Goal: Task Accomplishment & Management: Complete application form

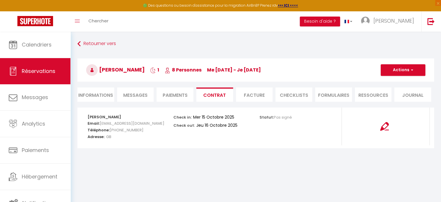
click at [183, 96] on li "Paiements" at bounding box center [175, 94] width 37 height 14
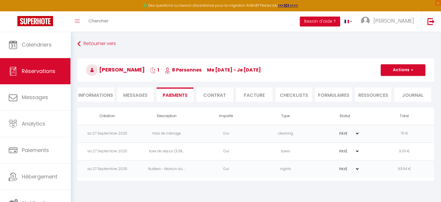
click at [99, 98] on li "Informations" at bounding box center [95, 94] width 37 height 14
select select
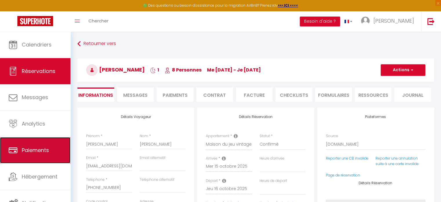
click at [22, 155] on link "Paiements" at bounding box center [35, 150] width 70 height 26
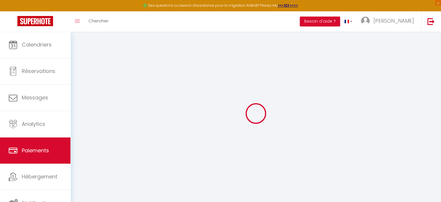
select select "2"
select select "0"
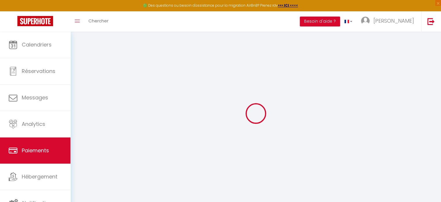
select select "0"
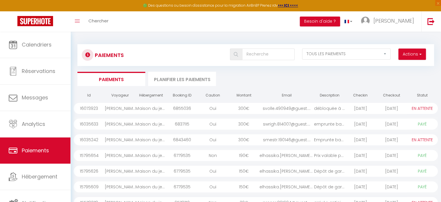
click at [246, 124] on div "300 €" at bounding box center [244, 123] width 31 height 11
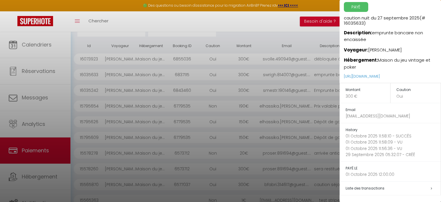
scroll to position [89, 0]
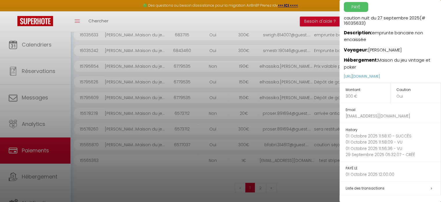
click at [381, 187] on span "Liste des transactions" at bounding box center [365, 187] width 39 height 5
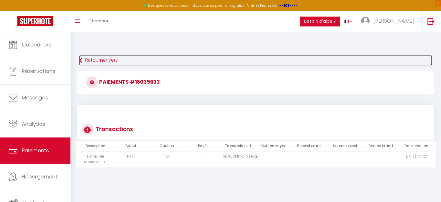
click at [100, 62] on link "Retourner vers" at bounding box center [255, 60] width 353 height 10
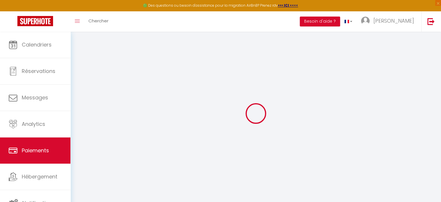
select select "2"
select select "0"
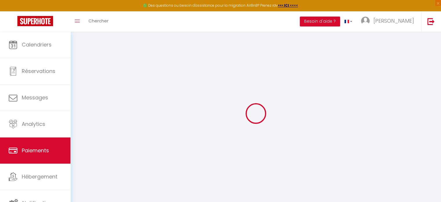
select select "0"
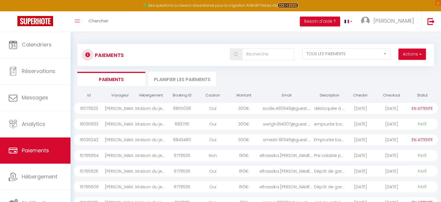
click at [288, 5] on strong ">>> ICI <<<<" at bounding box center [288, 5] width 20 height 5
select select "2"
select select "0"
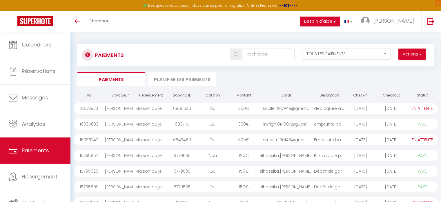
select select "0"
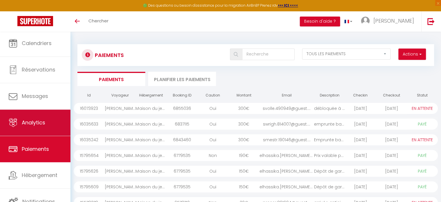
click at [38, 128] on link "Analytics" at bounding box center [35, 122] width 70 height 26
select select "2025"
select select "10"
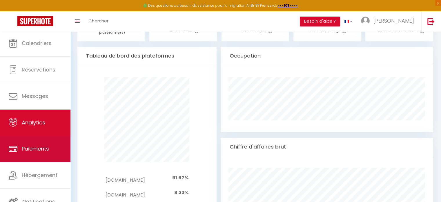
scroll to position [406, 0]
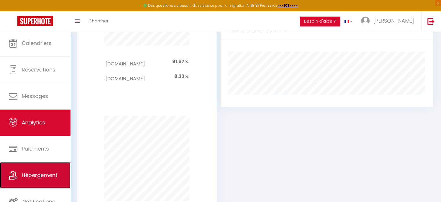
click at [40, 182] on link "Hébergement" at bounding box center [35, 175] width 70 height 26
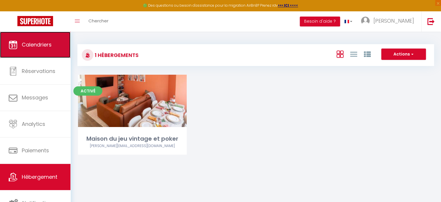
click at [44, 52] on link "Calendriers" at bounding box center [35, 45] width 70 height 26
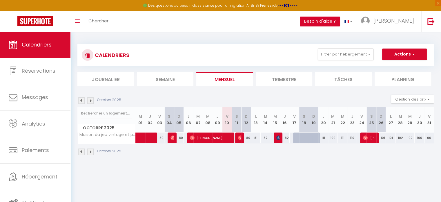
click at [330, 22] on button "Besoin d'aide ?" at bounding box center [320, 22] width 40 height 10
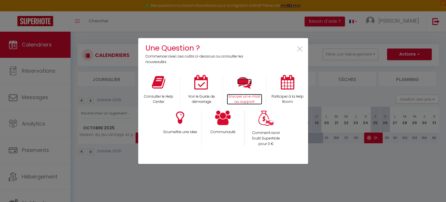
click at [245, 97] on p "Envoyer un e-mail au support" at bounding box center [244, 99] width 35 height 11
click at [301, 48] on span "×" at bounding box center [300, 49] width 8 height 18
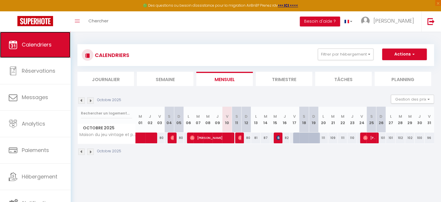
click at [27, 44] on span "Calendriers" at bounding box center [37, 44] width 30 height 7
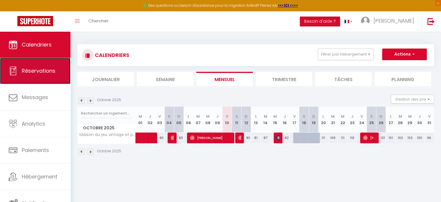
click at [47, 74] on span "Réservations" at bounding box center [39, 70] width 34 height 7
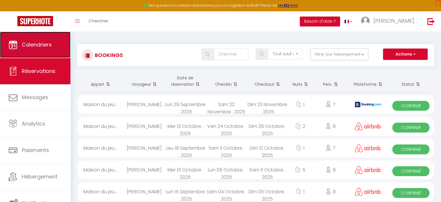
click at [45, 46] on span "Calendriers" at bounding box center [37, 44] width 30 height 7
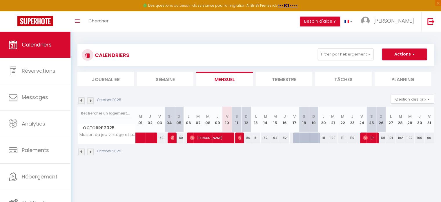
click at [403, 57] on button "Actions" at bounding box center [404, 54] width 45 height 12
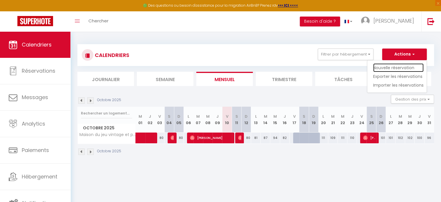
click at [404, 66] on link "Nouvelle réservation" at bounding box center [398, 67] width 50 height 9
select select
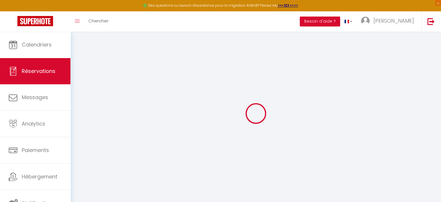
select select
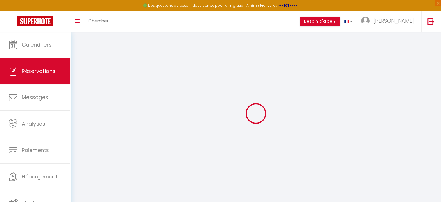
select select
checkbox input "false"
select select
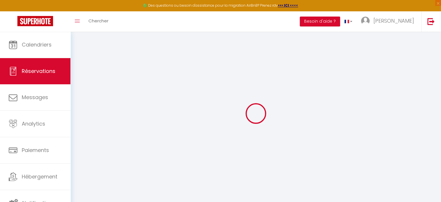
select select
checkbox input "false"
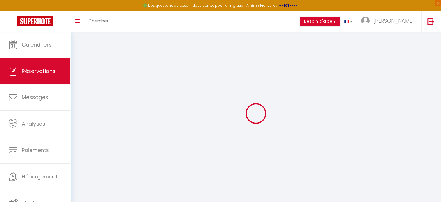
select select
checkbox input "false"
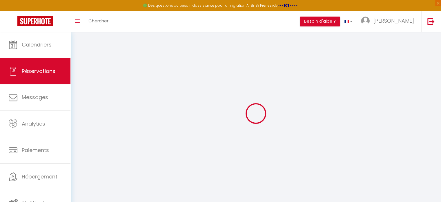
select select
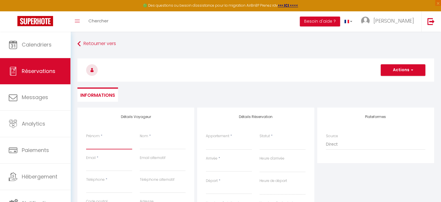
click at [105, 143] on input "Prénom" at bounding box center [109, 144] width 46 height 10
type input "S"
select select
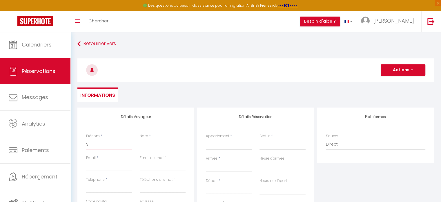
select select
checkbox input "false"
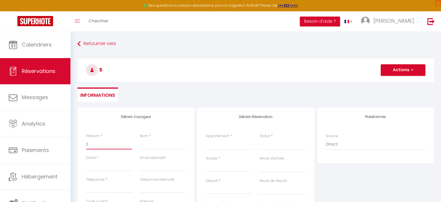
type input "Sa"
select select
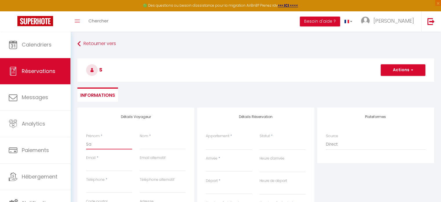
select select
checkbox input "false"
type input "Sal"
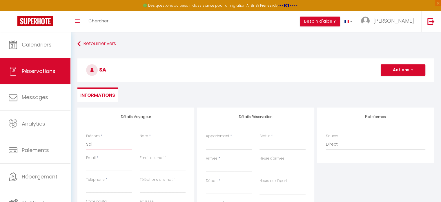
select select
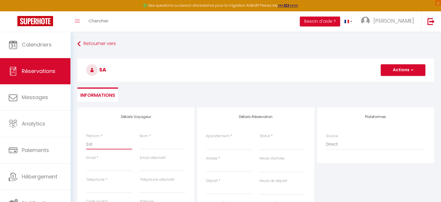
select select
checkbox input "false"
type input "Sali"
select select
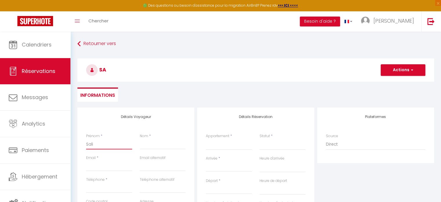
select select
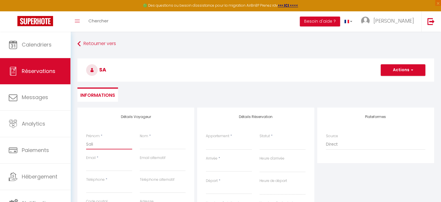
select select
checkbox input "false"
type input "Salim"
select select
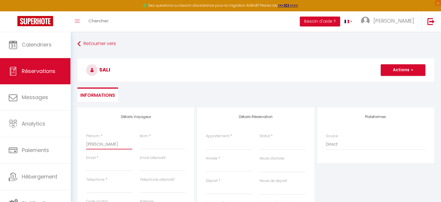
select select
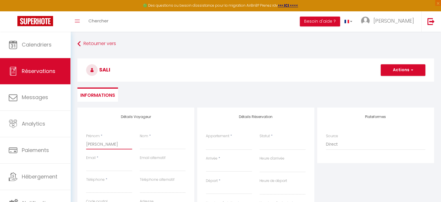
checkbox input "false"
type input "Salim"
click at [149, 146] on input "Nom" at bounding box center [163, 144] width 46 height 10
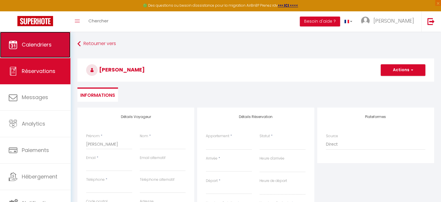
click at [45, 47] on span "Calendriers" at bounding box center [37, 44] width 30 height 7
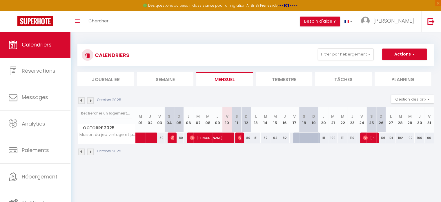
click at [255, 139] on div "81" at bounding box center [256, 137] width 10 height 11
type input "81"
select select "1"
type input "Lun 13 Octobre 2025"
type input "Mar 14 Octobre 2025"
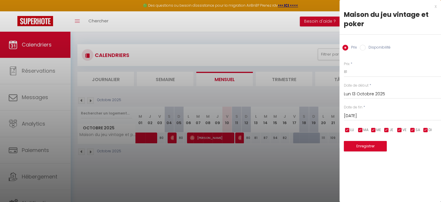
click at [364, 49] on input "Disponibilité" at bounding box center [363, 48] width 6 height 6
radio input "true"
radio input "false"
click at [364, 115] on input "Mar 14 Octobre 2025" at bounding box center [392, 117] width 97 height 8
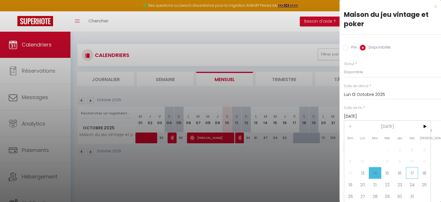
click at [410, 173] on span "17" at bounding box center [412, 173] width 12 height 12
type input "Ven 17 Octobre 2025"
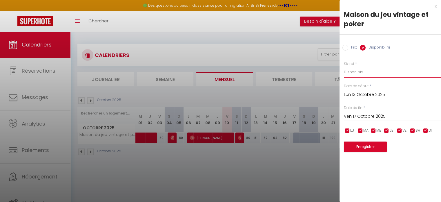
drag, startPoint x: 361, startPoint y: 67, endPoint x: 362, endPoint y: 73, distance: 5.3
click at [362, 70] on select "Disponible Indisponible" at bounding box center [392, 71] width 97 height 11
select select "0"
click at [344, 66] on select "Disponible Indisponible" at bounding box center [392, 71] width 97 height 11
click at [371, 147] on button "Enregistrer" at bounding box center [365, 146] width 43 height 10
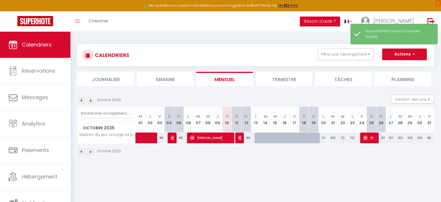
click at [312, 136] on div at bounding box center [317, 140] width 10 height 11
select select "1"
type input "Dim 19 Octobre 2025"
type input "Lun 20 Octobre 2025"
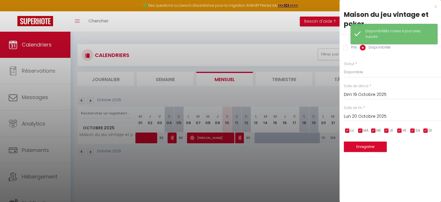
click at [312, 167] on div at bounding box center [220, 101] width 441 height 202
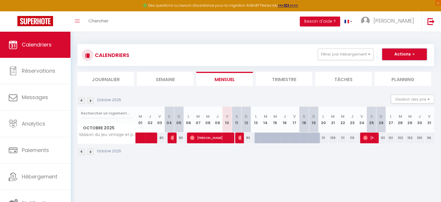
click at [397, 56] on button "Actions" at bounding box center [404, 54] width 45 height 12
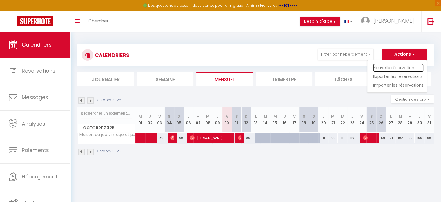
click at [397, 67] on link "Nouvelle réservation" at bounding box center [398, 67] width 50 height 9
select select
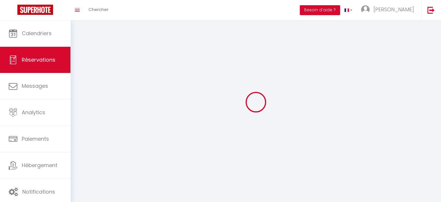
select select
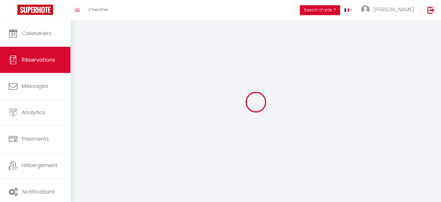
select select
checkbox input "false"
select select
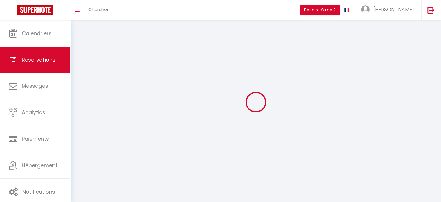
select select
checkbox input "false"
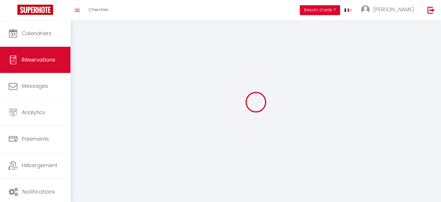
select select
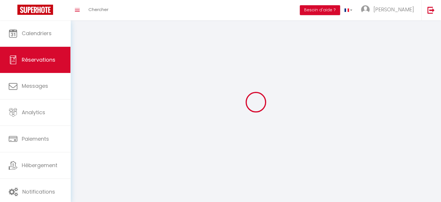
checkbox input "false"
select select
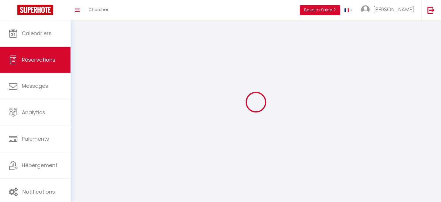
select select
checkbox input "false"
select select
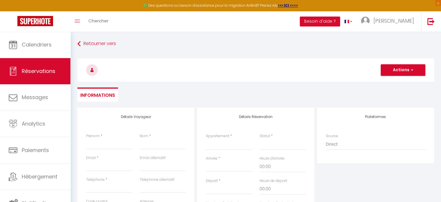
select select
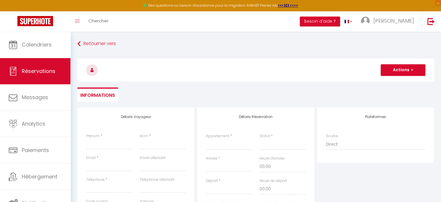
select select
checkbox input "false"
click at [107, 144] on input "Prénom" at bounding box center [109, 144] width 46 height 10
type input "S"
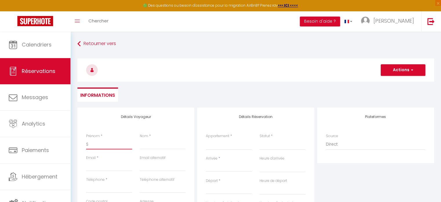
select select
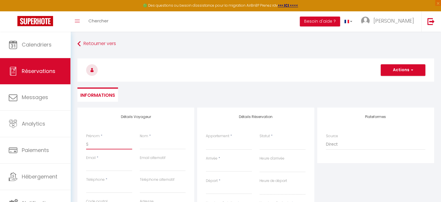
select select
checkbox input "false"
type input "Sa"
select select
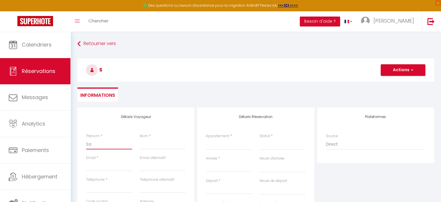
select select
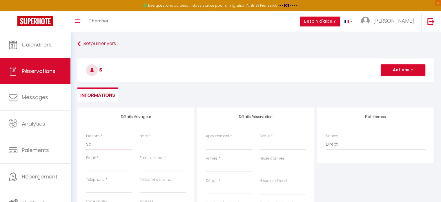
select select
checkbox input "false"
type input "Sal"
select select
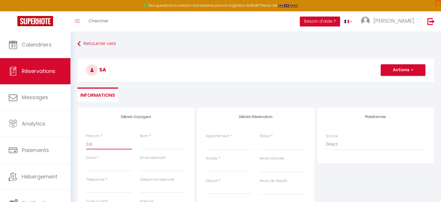
select select
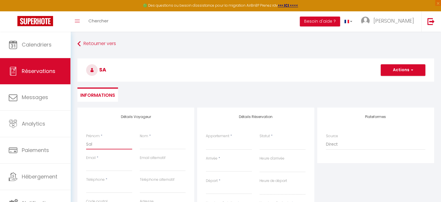
checkbox input "false"
type input "Sali"
select select
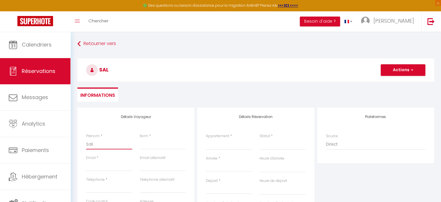
select select
checkbox input "false"
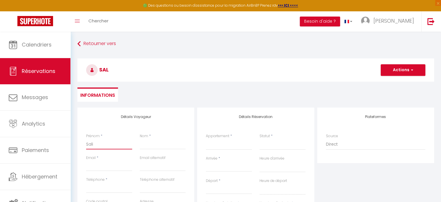
type input "Salim"
select select
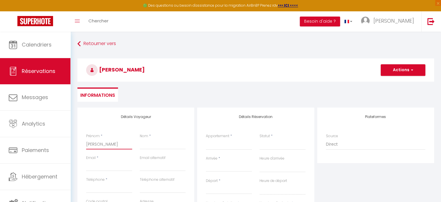
select select
checkbox input "false"
type input "Salim"
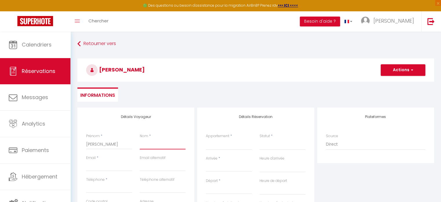
click at [145, 144] on input "Nom" at bounding box center [163, 144] width 46 height 10
type input "D"
select select
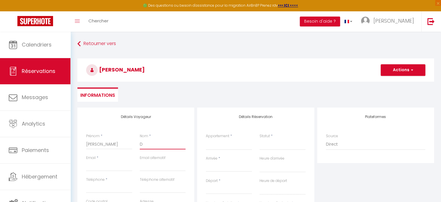
select select
checkbox input "false"
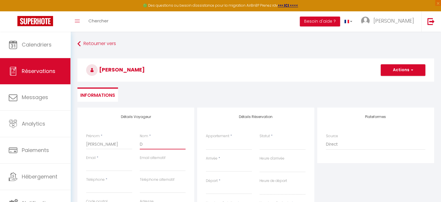
type input "DI"
select select
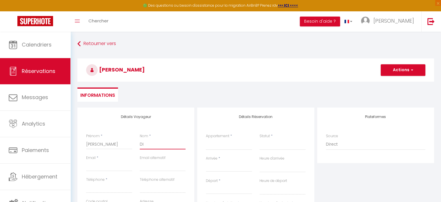
select select
checkbox input "false"
type input "DIA"
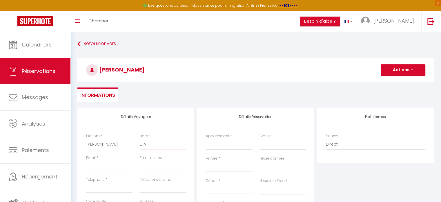
select select
click at [117, 167] on input "Email client" at bounding box center [109, 165] width 46 height 10
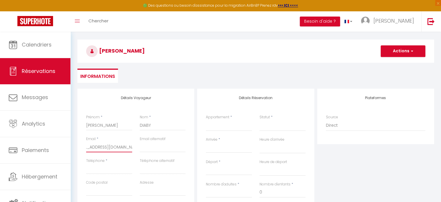
scroll to position [29, 0]
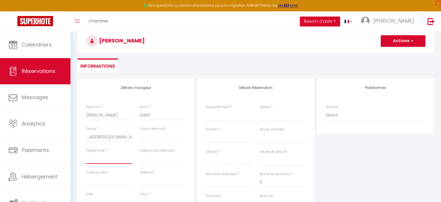
click at [105, 159] on input "Téléphone" at bounding box center [109, 158] width 46 height 10
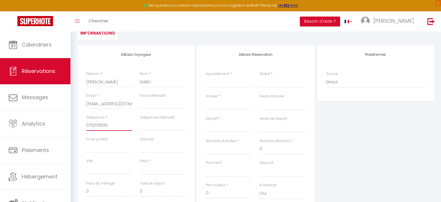
scroll to position [87, 0]
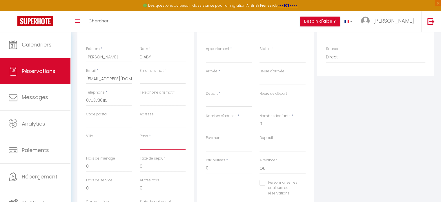
click at [151, 145] on select "France Portugal Afghanistan Albania Algeria American Samoa Andorra Angola Angui…" at bounding box center [163, 144] width 46 height 11
click at [140, 139] on select "France Portugal Afghanistan Albania Algeria American Samoa Andorra Angola Angui…" at bounding box center [163, 144] width 46 height 11
click at [108, 145] on input "Ville" at bounding box center [109, 144] width 46 height 10
click at [114, 168] on input "0" at bounding box center [109, 166] width 46 height 10
drag, startPoint x: 108, startPoint y: 167, endPoint x: 83, endPoint y: 169, distance: 25.0
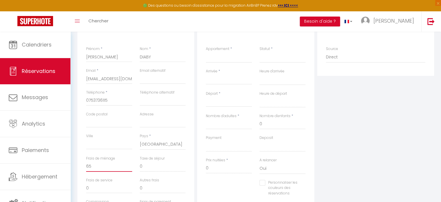
click at [83, 169] on div "Frais de ménage 65" at bounding box center [109, 166] width 54 height 22
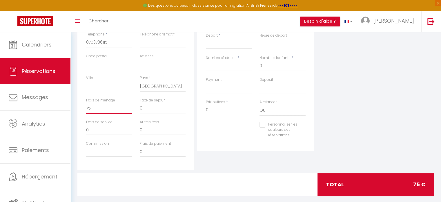
drag, startPoint x: 100, startPoint y: 111, endPoint x: 82, endPoint y: 116, distance: 18.1
click at [82, 116] on div "Frais de ménage 75" at bounding box center [109, 108] width 54 height 22
drag, startPoint x: 95, startPoint y: 110, endPoint x: 81, endPoint y: 110, distance: 13.6
click at [81, 110] on div "Détails Voyageur Prénom * Salim Nom * DIABY Email * salimdiaby0708@gmail.com Em…" at bounding box center [135, 65] width 117 height 207
click at [221, 112] on input "0" at bounding box center [229, 110] width 46 height 10
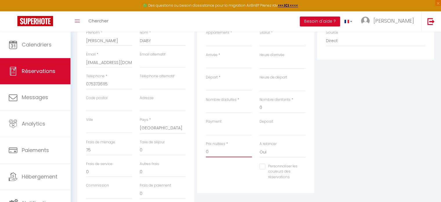
scroll to position [58, 0]
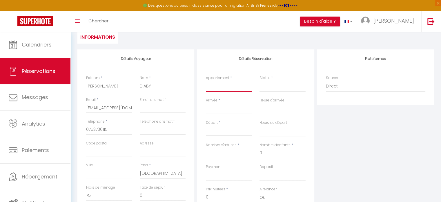
click at [226, 85] on select "Maison du jeu vintage et poker" at bounding box center [229, 86] width 46 height 11
click at [206, 81] on select "Maison du jeu vintage et poker" at bounding box center [229, 86] width 46 height 11
click at [276, 85] on select "Confirmé Non Confirmé Annulé Annulé par le voyageur No Show Request" at bounding box center [283, 86] width 46 height 11
click at [276, 88] on select "Confirmé Non Confirmé Annulé Annulé par le voyageur No Show Request" at bounding box center [283, 86] width 46 height 11
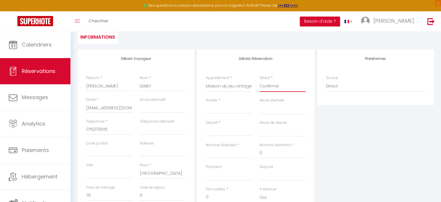
click at [260, 81] on select "Confirmé Non Confirmé Annulé Annulé par le voyageur No Show Request" at bounding box center [283, 86] width 46 height 11
click at [219, 108] on input "Arrivée" at bounding box center [229, 109] width 46 height 8
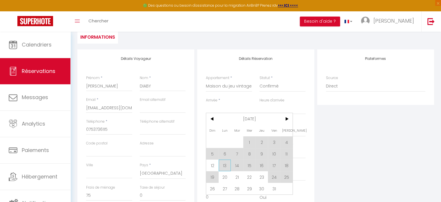
click at [223, 168] on span "13" at bounding box center [225, 165] width 12 height 12
click at [223, 168] on div "Payment OK KO" at bounding box center [229, 172] width 46 height 17
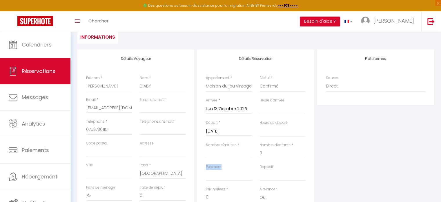
click at [223, 168] on div "Payment OK KO" at bounding box center [229, 172] width 46 height 17
click at [229, 132] on input "Mar 14 Octobre 2025" at bounding box center [229, 131] width 46 height 8
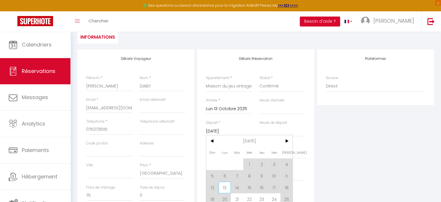
click at [225, 187] on span "13" at bounding box center [225, 187] width 12 height 12
click at [225, 187] on label "Prix nuitées" at bounding box center [215, 189] width 19 height 6
click at [225, 192] on input "0" at bounding box center [229, 197] width 46 height 10
click at [225, 187] on label "Prix nuitées" at bounding box center [215, 189] width 19 height 6
click at [225, 192] on input "0" at bounding box center [229, 197] width 46 height 10
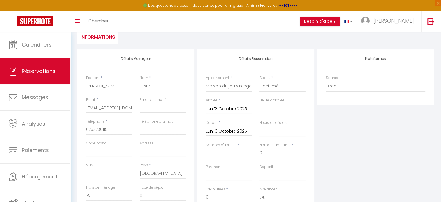
scroll to position [58, 0]
click at [225, 187] on label "Prix nuitées" at bounding box center [215, 189] width 19 height 6
click at [225, 191] on input "0" at bounding box center [229, 196] width 46 height 10
click at [268, 130] on select "00:00 00:30 01:00 01:30 02:00 02:30 03:00 03:30 04:00 04:30 05:00 05:30 06:00 0…" at bounding box center [283, 130] width 46 height 11
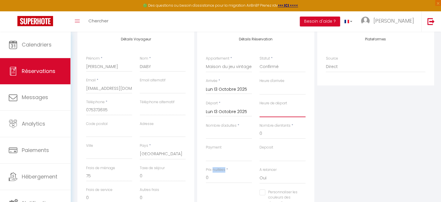
scroll to position [87, 0]
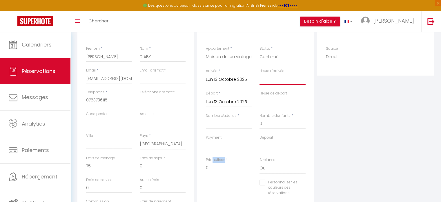
click at [271, 77] on select "00:00 00:30 01:00 01:30 02:00 02:30 03:00 03:30 04:00 04:30 05:00 05:30 06:00 0…" at bounding box center [283, 79] width 46 height 11
click at [260, 74] on select "00:00 00:30 01:00 01:30 02:00 02:30 03:00 03:30 04:00 04:30 05:00 05:30 06:00 0…" at bounding box center [283, 79] width 46 height 11
click at [273, 104] on select "00:00 00:30 01:00 01:30 02:00 02:30 03:00 03:30 04:00 04:30 05:00 05:30 06:00 0…" at bounding box center [283, 101] width 46 height 11
click at [340, 109] on div "Plateformes Source Direct Airbnb.com Booking.com Chalet montagne Expedia Gite d…" at bounding box center [376, 123] width 120 height 207
click at [226, 99] on input "Lun 13 Octobre 2025" at bounding box center [229, 102] width 46 height 8
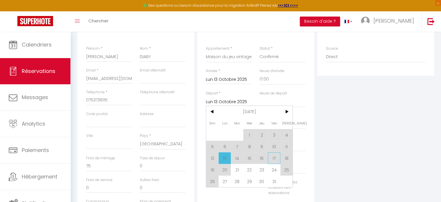
click at [274, 159] on span "17" at bounding box center [274, 158] width 12 height 12
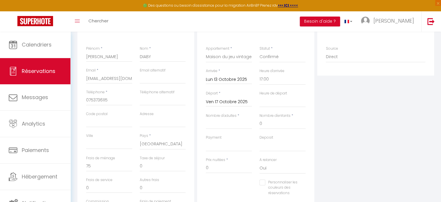
click at [272, 157] on label "A relancer" at bounding box center [268, 160] width 17 height 6
click at [272, 162] on select "Oui Non" at bounding box center [283, 167] width 46 height 11
click at [271, 101] on select "00:00 00:30 01:00 01:30 02:00 02:30 03:00 03:30 04:00 04:30 05:00 05:30 06:00 0…" at bounding box center [283, 101] width 46 height 11
click at [260, 96] on select "00:00 00:30 01:00 01:30 02:00 02:30 03:00 03:30 04:00 04:30 05:00 05:30 06:00 0…" at bounding box center [283, 101] width 46 height 11
click at [346, 132] on div "Plateformes Source Direct Airbnb.com Booking.com Chalet montagne Expedia Gite d…" at bounding box center [376, 123] width 120 height 207
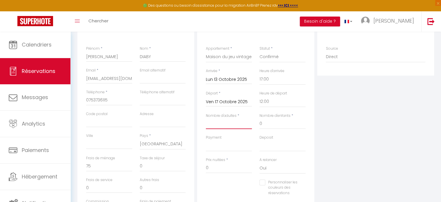
click at [232, 125] on input "Nombre d'adultes" at bounding box center [229, 123] width 46 height 10
click at [273, 123] on input "0" at bounding box center [283, 123] width 46 height 10
click at [232, 149] on select "OK KO" at bounding box center [229, 145] width 46 height 11
click at [368, 129] on div "Plateformes Source Direct Airbnb.com Booking.com Chalet montagne Expedia Gite d…" at bounding box center [376, 123] width 120 height 207
click at [273, 149] on select "OK KO" at bounding box center [283, 145] width 46 height 11
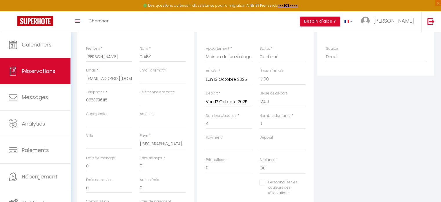
click at [363, 139] on div "Plateformes Source Direct Airbnb.com Booking.com Chalet montagne Expedia Gite d…" at bounding box center [376, 123] width 120 height 207
click at [216, 167] on input "0" at bounding box center [229, 167] width 46 height 10
click at [421, 125] on div "Plateformes Source Direct Airbnb.com Booking.com Chalet montagne Expedia Gite d…" at bounding box center [376, 123] width 120 height 207
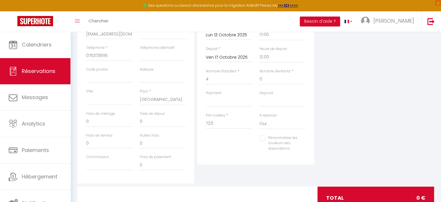
scroll to position [153, 0]
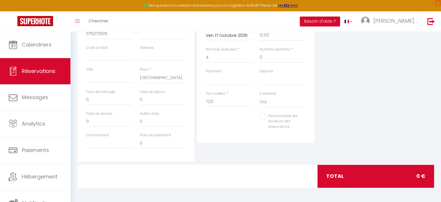
click at [234, 145] on div "Détails Réservation Appartement * Maison du jeu vintage et poker Statut * Confi…" at bounding box center [256, 57] width 120 height 207
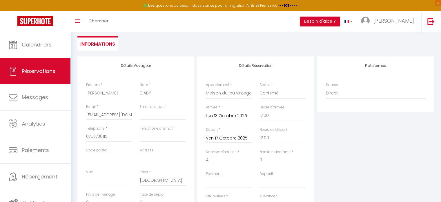
scroll to position [87, 0]
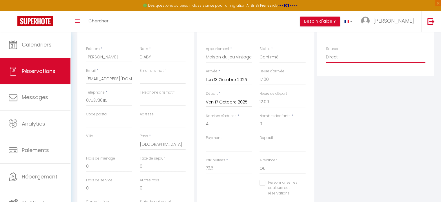
click at [344, 57] on select "Direct Airbnb.com Booking.com Chalet montagne Expedia Gite de France Homeaway H…" at bounding box center [375, 57] width 99 height 11
click at [222, 146] on select "OK KO" at bounding box center [229, 145] width 46 height 11
click at [206, 140] on select "OK KO" at bounding box center [229, 145] width 46 height 11
drag, startPoint x: 273, startPoint y: 147, endPoint x: 271, endPoint y: 151, distance: 3.9
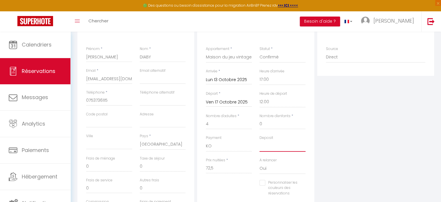
click at [273, 147] on select "OK KO" at bounding box center [283, 145] width 46 height 11
click at [260, 140] on select "OK KO" at bounding box center [283, 145] width 46 height 11
click at [361, 145] on div "Plateformes Source Direct Airbnb.com Booking.com Chalet montagne Expedia Gite d…" at bounding box center [376, 123] width 120 height 207
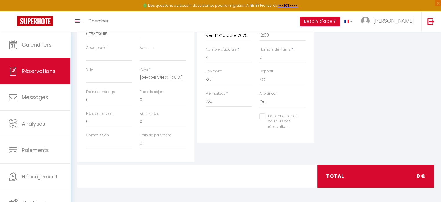
scroll to position [124, 0]
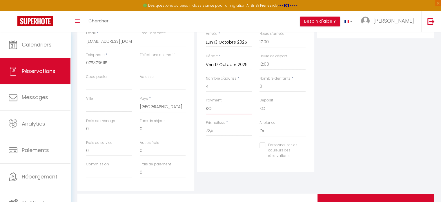
drag, startPoint x: 224, startPoint y: 106, endPoint x: 222, endPoint y: 113, distance: 7.7
click at [224, 106] on select "OK KO" at bounding box center [229, 108] width 46 height 11
click at [206, 103] on select "OK KO" at bounding box center [229, 108] width 46 height 11
drag, startPoint x: 277, startPoint y: 104, endPoint x: 271, endPoint y: 111, distance: 9.4
click at [277, 104] on select "OK KO" at bounding box center [283, 108] width 46 height 11
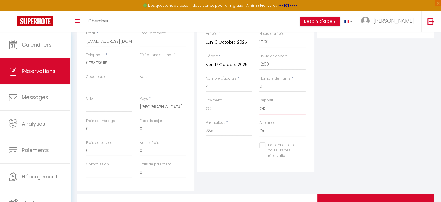
click at [260, 103] on select "OK KO" at bounding box center [283, 108] width 46 height 11
click at [384, 113] on div "Plateformes Source Direct Airbnb.com Booking.com Chalet montagne Expedia Gite d…" at bounding box center [376, 86] width 120 height 207
drag, startPoint x: 215, startPoint y: 109, endPoint x: 215, endPoint y: 113, distance: 4.4
click at [215, 109] on select "OK KO" at bounding box center [229, 108] width 46 height 11
click at [206, 103] on select "OK KO" at bounding box center [229, 108] width 46 height 11
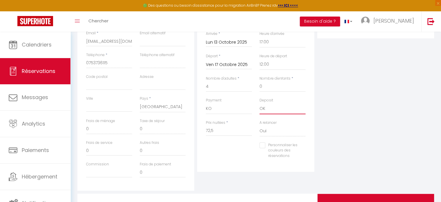
click at [263, 108] on select "OK KO" at bounding box center [283, 108] width 46 height 11
click at [260, 103] on select "OK KO" at bounding box center [283, 108] width 46 height 11
click at [104, 130] on input "0" at bounding box center [109, 129] width 46 height 10
click at [371, 120] on div "Plateformes Source Direct Airbnb.com Booking.com Chalet montagne Expedia Gite d…" at bounding box center [376, 86] width 120 height 207
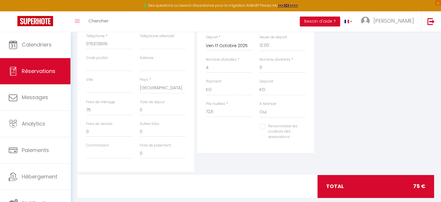
scroll to position [153, 0]
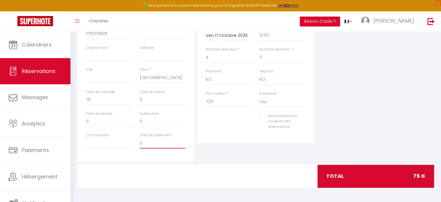
click at [153, 144] on input "0" at bounding box center [163, 143] width 46 height 10
click at [152, 175] on div at bounding box center [135, 175] width 122 height 23
click at [166, 167] on div at bounding box center [135, 175] width 122 height 23
click at [227, 142] on div "Détails Réservation Appartement * Maison du jeu vintage et poker Statut * Confi…" at bounding box center [256, 57] width 120 height 207
click at [160, 120] on input "0" at bounding box center [163, 121] width 46 height 10
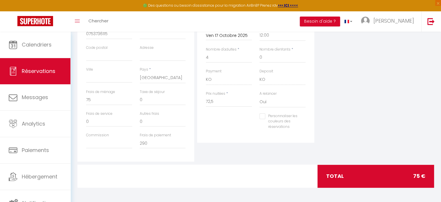
click at [110, 171] on div at bounding box center [135, 175] width 122 height 23
click at [102, 146] on input "Commission" at bounding box center [109, 143] width 46 height 10
click at [370, 112] on div "Plateformes Source Direct Airbnb.com Booking.com Chalet montagne Expedia Gite d…" at bounding box center [376, 57] width 120 height 207
click at [151, 142] on input "290" at bounding box center [163, 143] width 46 height 10
drag, startPoint x: 151, startPoint y: 142, endPoint x: 135, endPoint y: 143, distance: 16.3
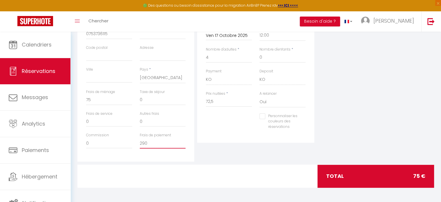
click at [135, 143] on div "Commission 0 Frais de paiement 290" at bounding box center [135, 143] width 107 height 22
click at [159, 122] on input "0" at bounding box center [163, 121] width 46 height 10
click at [302, 167] on div at bounding box center [256, 175] width 122 height 23
click at [265, 117] on input "Personnaliser les couleurs des réservations" at bounding box center [279, 116] width 39 height 6
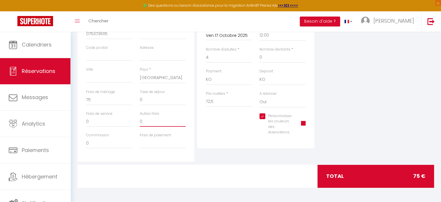
click at [137, 127] on div "Autres frais 0" at bounding box center [163, 122] width 54 height 22
click at [207, 155] on div "Détails Réservation Appartement * Maison du jeu vintage et poker Statut * Confi…" at bounding box center [256, 57] width 120 height 207
drag, startPoint x: 153, startPoint y: 137, endPoint x: 145, endPoint y: 147, distance: 13.1
click at [151, 140] on div "Frais de paiement" at bounding box center [163, 140] width 46 height 16
click at [145, 147] on input "Frais de paiement" at bounding box center [163, 143] width 46 height 10
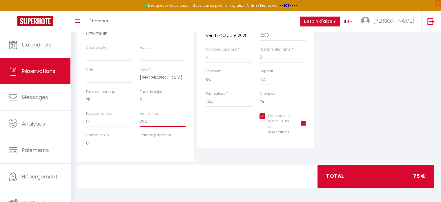
click at [158, 121] on input "290" at bounding box center [163, 121] width 46 height 10
click at [153, 142] on input "Frais de paiement" at bounding box center [163, 143] width 46 height 10
drag, startPoint x: 149, startPoint y: 120, endPoint x: 130, endPoint y: 120, distance: 19.4
click at [130, 120] on div "Frais de service 0 Autres frais 290" at bounding box center [135, 122] width 107 height 22
click at [428, 82] on div "Plateformes Source Direct Airbnb.com Booking.com Chalet montagne Expedia Gite d…" at bounding box center [376, 57] width 120 height 207
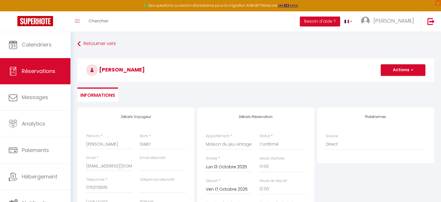
scroll to position [116, 0]
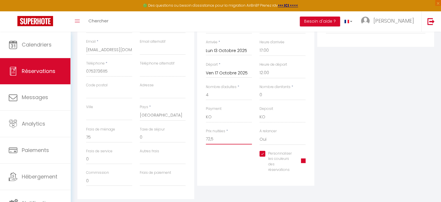
drag, startPoint x: 230, startPoint y: 140, endPoint x: 195, endPoint y: 140, distance: 34.8
click at [195, 140] on div "Détails Voyageur Prénom * Salim Nom * DIABY Email * salimdiaby0708@gmail.com Em…" at bounding box center [256, 94] width 360 height 207
click at [381, 102] on div "Plateformes Source Direct Airbnb.com Booking.com Chalet montagne Expedia Gite d…" at bounding box center [376, 94] width 120 height 207
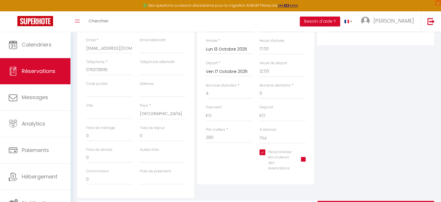
scroll to position [153, 0]
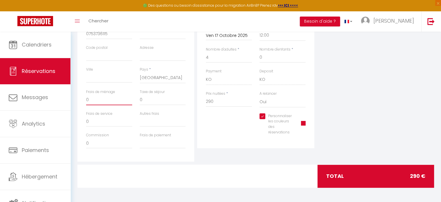
drag, startPoint x: 95, startPoint y: 100, endPoint x: 79, endPoint y: 105, distance: 17.7
click at [79, 105] on div "Détails Voyageur Prénom * Salim Nom * DIABY Email * salimdiaby0708@gmail.com Em…" at bounding box center [135, 57] width 117 height 207
click at [120, 158] on div "Détails Voyageur Prénom * Salim Nom * DIABY Email * salimdiaby0708@gmail.com Em…" at bounding box center [135, 57] width 117 height 207
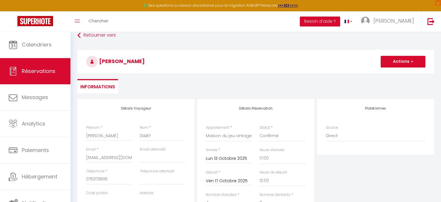
scroll to position [0, 0]
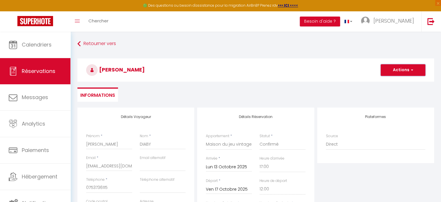
click at [408, 71] on button "Actions" at bounding box center [403, 70] width 45 height 12
click at [396, 83] on link "Enregistrer" at bounding box center [398, 83] width 46 height 8
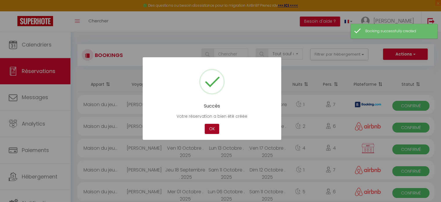
click at [215, 130] on button "OK" at bounding box center [212, 129] width 15 height 10
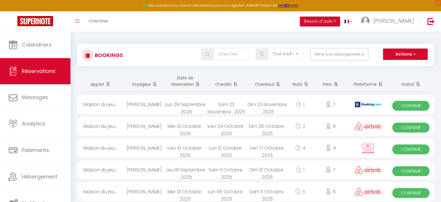
click at [220, 148] on div "Lun 13 Octobre . 2025" at bounding box center [226, 147] width 41 height 19
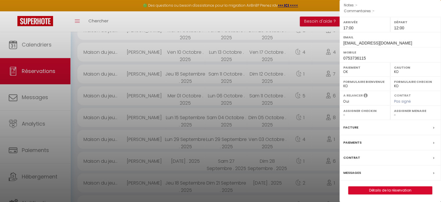
scroll to position [116, 0]
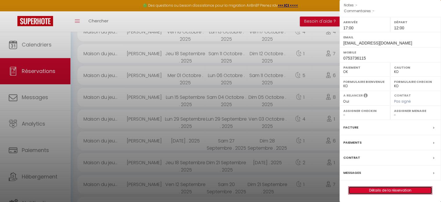
click at [386, 189] on link "Détails de la réservation" at bounding box center [391, 190] width 84 height 8
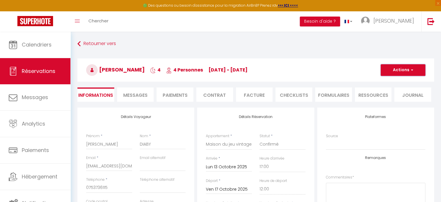
click at [401, 71] on button "Actions" at bounding box center [403, 70] width 45 height 12
click at [345, 71] on h3 "Salim DIABY 4 4 Personnes lu 13 Oct - ve 17 Oct" at bounding box center [255, 69] width 357 height 23
click at [181, 95] on li "Paiements" at bounding box center [175, 94] width 37 height 14
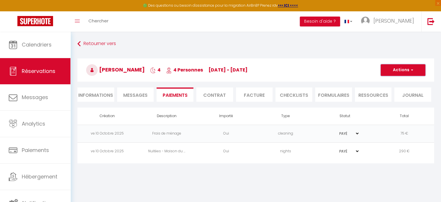
click at [410, 69] on span "button" at bounding box center [411, 69] width 3 height 5
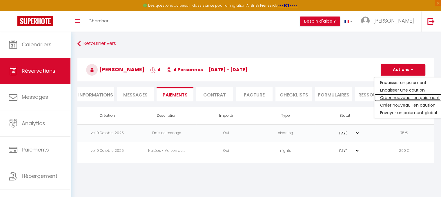
click at [411, 96] on link "Créer nouveau lien paiement" at bounding box center [410, 98] width 71 height 8
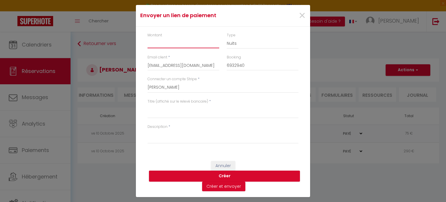
click at [158, 45] on input "Montant" at bounding box center [183, 43] width 72 height 10
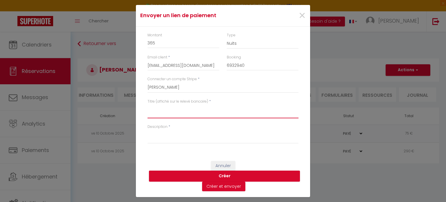
click at [167, 114] on textarea "Titre (affiché sur le relevé bancaire)" at bounding box center [222, 111] width 151 height 14
click at [218, 109] on textarea "Réservation hébergement du lundi au vendredi" at bounding box center [222, 111] width 151 height 14
click at [258, 108] on textarea "Réservation hébergement du lundi 13 au vendredi" at bounding box center [222, 111] width 151 height 14
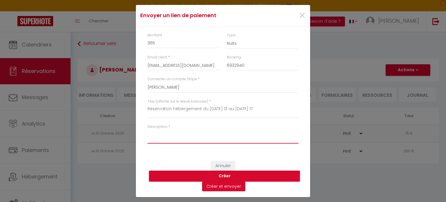
click at [177, 139] on textarea "Description" at bounding box center [222, 136] width 151 height 14
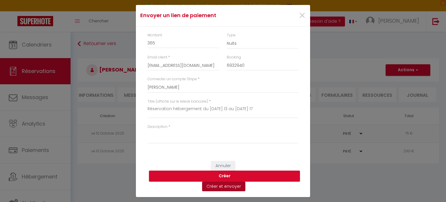
click at [221, 186] on button "Créer et envoyer" at bounding box center [223, 186] width 43 height 10
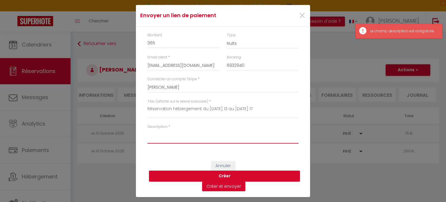
click at [183, 139] on textarea "Description" at bounding box center [222, 136] width 151 height 14
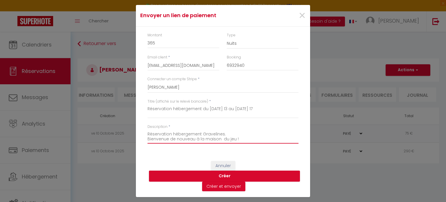
click at [228, 133] on textarea "Réservation hébergement Gravelines. Bienvenue de nouveau à la maison du jeu !" at bounding box center [222, 136] width 151 height 14
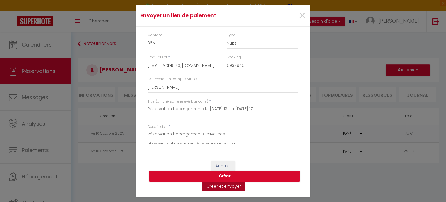
click at [229, 186] on button "Créer et envoyer" at bounding box center [223, 186] width 43 height 10
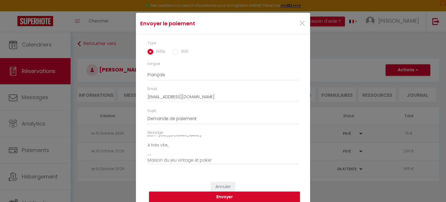
scroll to position [17, 0]
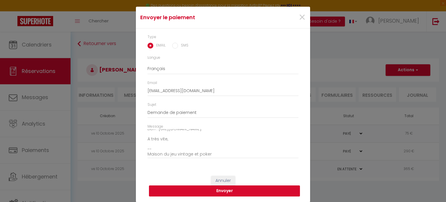
click at [220, 192] on button "Envoyer" at bounding box center [224, 190] width 151 height 11
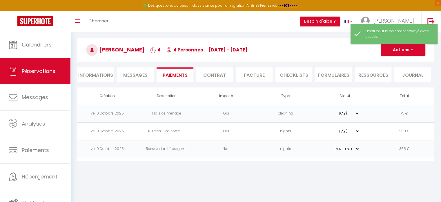
scroll to position [29, 0]
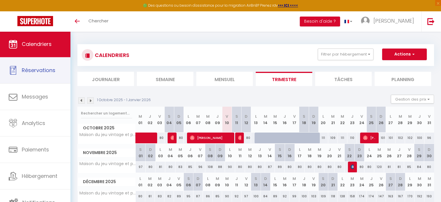
select select
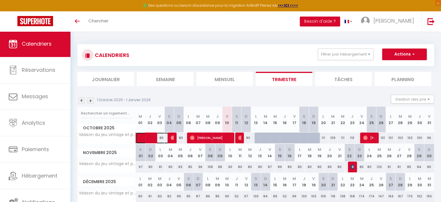
click at [147, 138] on span at bounding box center [155, 137] width 27 height 11
select select "OK"
select select "0"
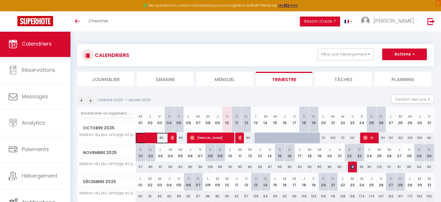
select select "1"
select select
